Goal: Navigation & Orientation: Understand site structure

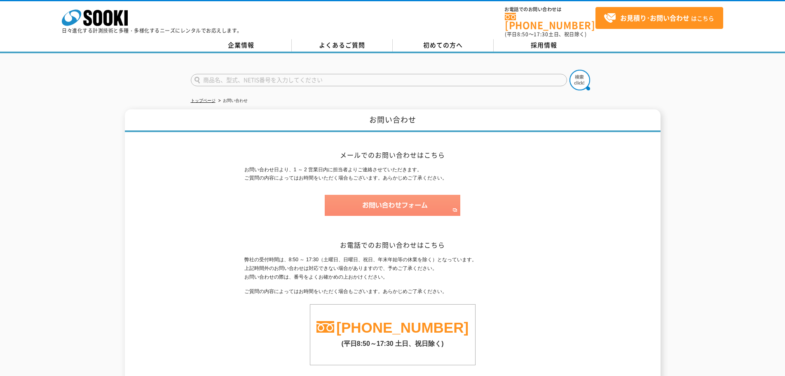
scroll to position [82, 0]
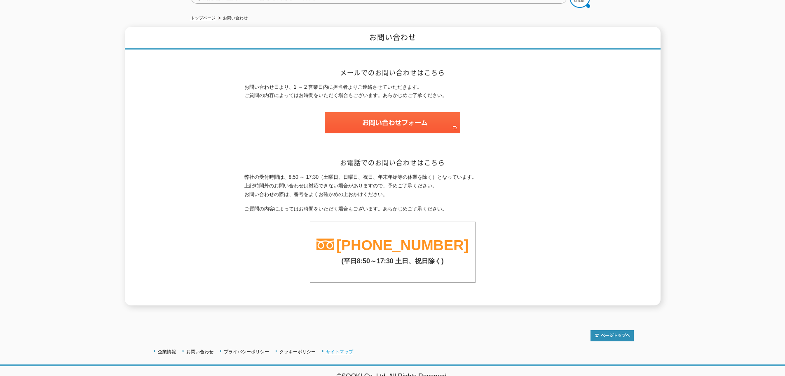
click at [341, 349] on link "サイトマップ" at bounding box center [339, 351] width 27 height 5
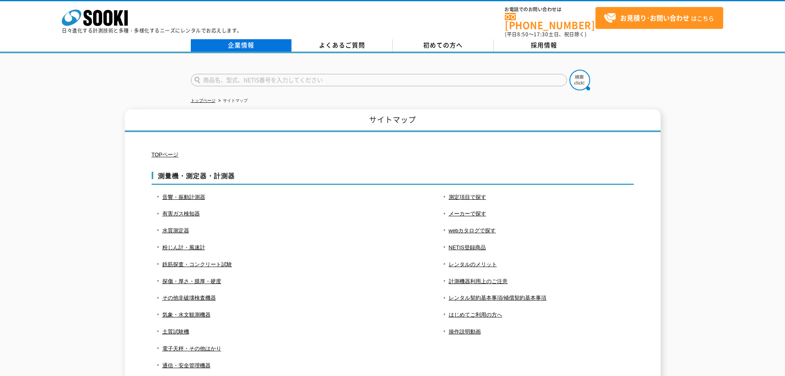
click at [256, 39] on link "企業情報" at bounding box center [241, 45] width 101 height 12
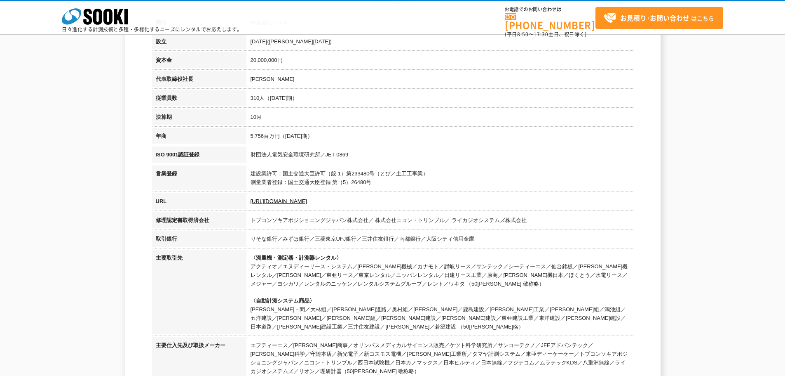
scroll to position [206, 0]
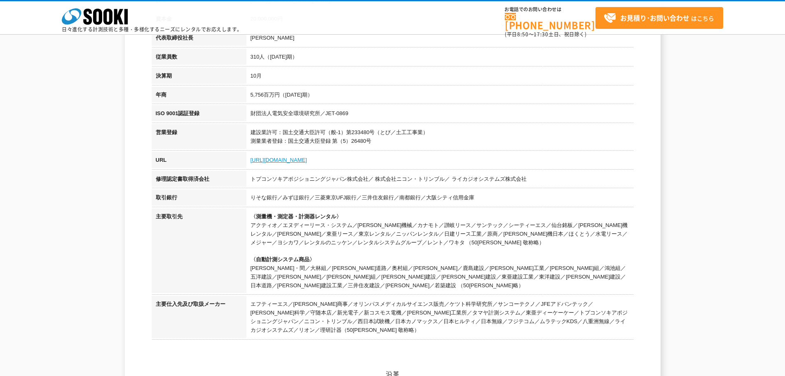
click at [269, 160] on link "[URL][DOMAIN_NAME]" at bounding box center [279, 160] width 56 height 6
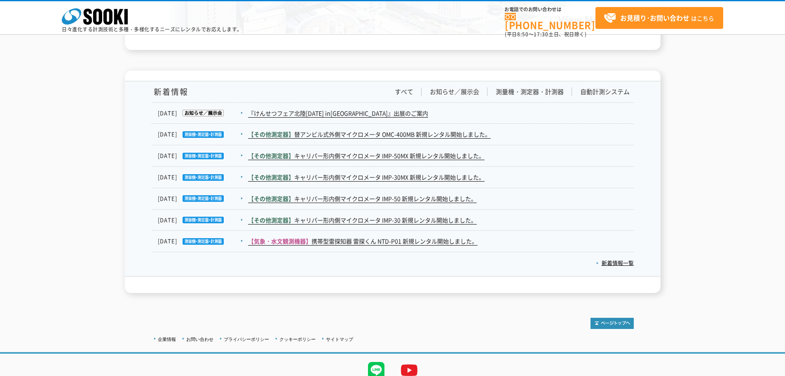
scroll to position [1353, 0]
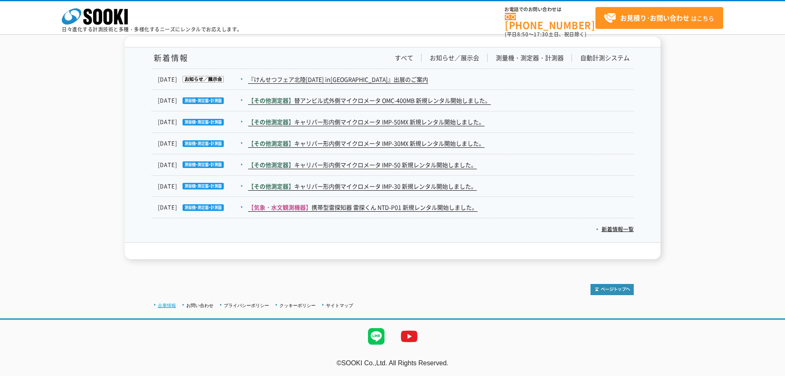
click at [165, 305] on link "企業情報" at bounding box center [167, 305] width 18 height 5
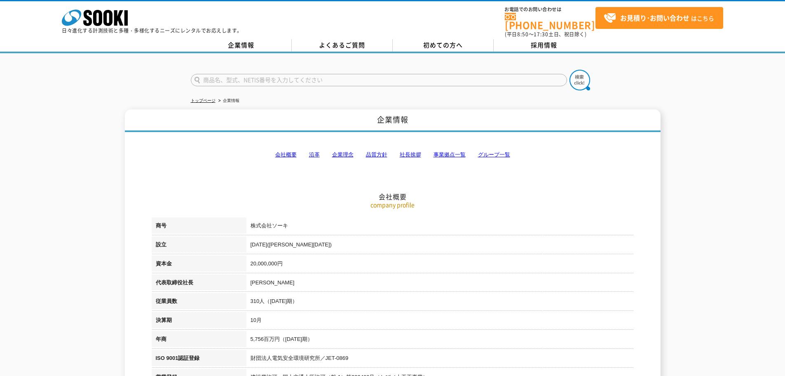
click at [440, 151] on link "事業拠点一覧" at bounding box center [450, 154] width 32 height 6
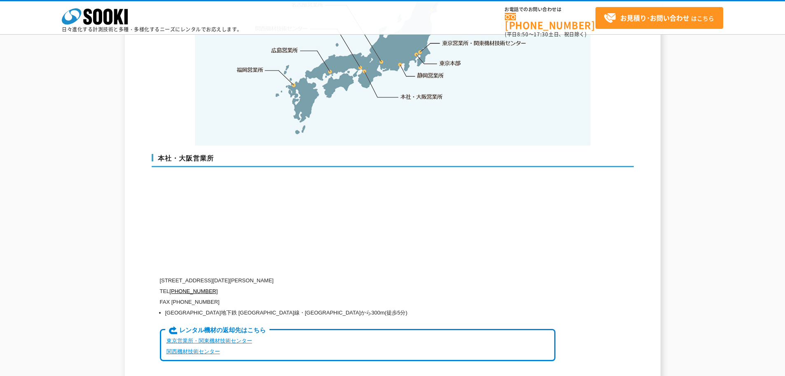
scroll to position [2026, 0]
